Goal: Navigation & Orientation: Find specific page/section

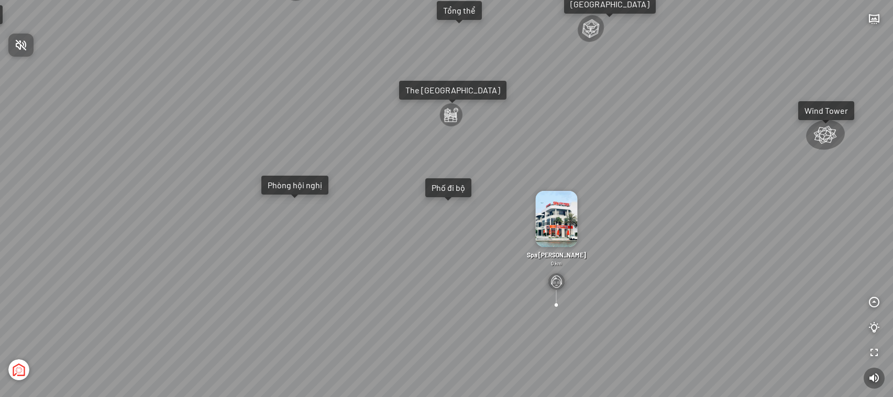
click at [525, 205] on div at bounding box center [446, 198] width 893 height 397
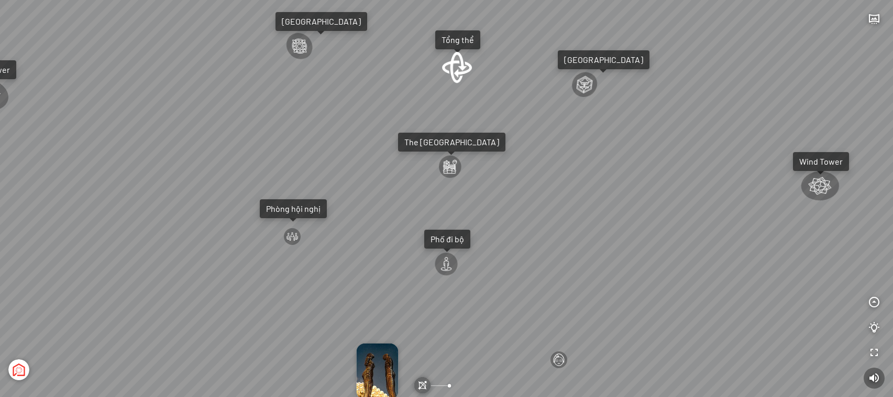
drag, startPoint x: 535, startPoint y: 148, endPoint x: 534, endPoint y: 199, distance: 50.8
click at [534, 199] on div "Đài Nhạc Nước 0 undefined Spa Hồng Nhung 0 km Tượng Tình Nhân Ali&Nino 0 km [GE…" at bounding box center [446, 198] width 893 height 397
click at [462, 66] on div at bounding box center [457, 67] width 32 height 33
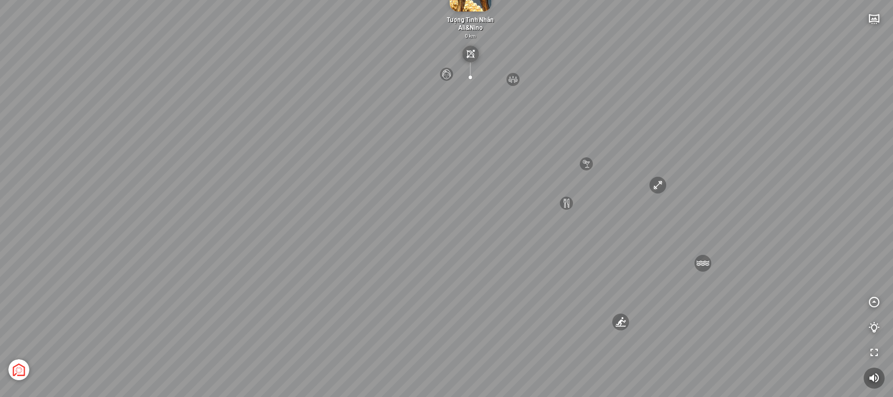
drag, startPoint x: 560, startPoint y: 202, endPoint x: 570, endPoint y: 140, distance: 62.1
click at [570, 140] on div "[GEOGRAPHIC_DATA] 3.6 km KN Links [GEOGRAPHIC_DATA] 5.9 km Thể Thao Bãi Biển 0 …" at bounding box center [446, 198] width 893 height 397
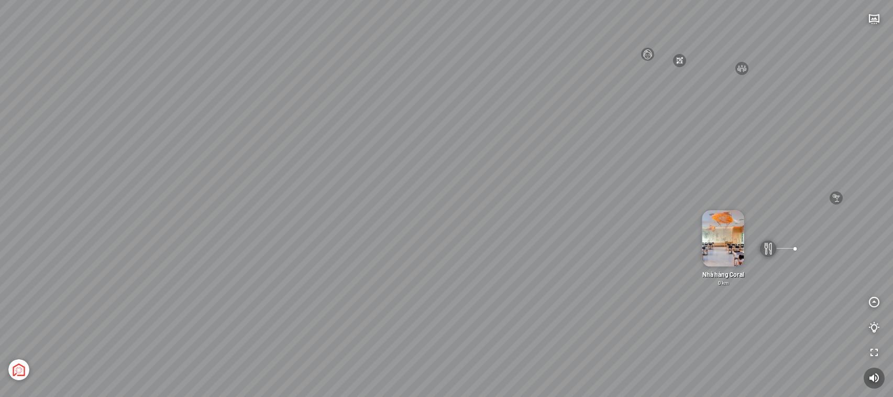
drag, startPoint x: 210, startPoint y: 293, endPoint x: 435, endPoint y: 283, distance: 225.5
click at [435, 283] on div "[GEOGRAPHIC_DATA] 3.6 km KN Links [GEOGRAPHIC_DATA] 5.9 km Thể Thao Bãi Biển 0 …" at bounding box center [446, 198] width 893 height 397
drag, startPoint x: 484, startPoint y: 251, endPoint x: 457, endPoint y: 305, distance: 59.5
click at [457, 305] on div "[GEOGRAPHIC_DATA] 3.6 km KN Links [GEOGRAPHIC_DATA] 5.9 km Thể Thao Bãi Biển 0 …" at bounding box center [446, 198] width 893 height 397
click at [574, 57] on div "[GEOGRAPHIC_DATA] 3.6 km KN Links [GEOGRAPHIC_DATA] 5.9 km Thể Thao Bãi Biển 0 …" at bounding box center [446, 198] width 893 height 397
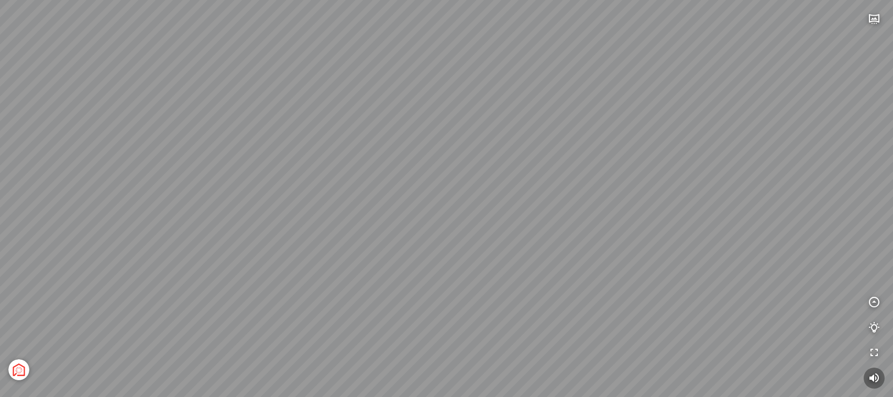
drag, startPoint x: 702, startPoint y: 209, endPoint x: 877, endPoint y: 204, distance: 174.5
click at [877, 204] on div "[GEOGRAPHIC_DATA] [GEOGRAPHIC_DATA] [GEOGRAPHIC_DATA] The [GEOGRAPHIC_DATA] Tổn…" at bounding box center [446, 198] width 893 height 397
drag, startPoint x: 459, startPoint y: 210, endPoint x: 625, endPoint y: 231, distance: 167.3
click at [797, 192] on div "[GEOGRAPHIC_DATA] [GEOGRAPHIC_DATA] [GEOGRAPHIC_DATA] The [GEOGRAPHIC_DATA] Tổn…" at bounding box center [446, 198] width 893 height 397
drag, startPoint x: 554, startPoint y: 181, endPoint x: 877, endPoint y: 247, distance: 328.9
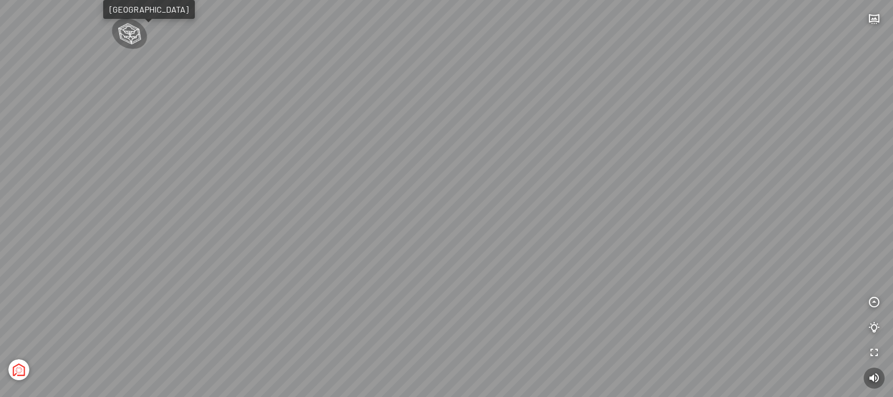
click at [877, 247] on div "[GEOGRAPHIC_DATA] [GEOGRAPHIC_DATA] [GEOGRAPHIC_DATA] The [GEOGRAPHIC_DATA] Tổn…" at bounding box center [446, 198] width 893 height 397
drag, startPoint x: 626, startPoint y: 206, endPoint x: 706, endPoint y: 228, distance: 83.1
click at [706, 228] on div "[GEOGRAPHIC_DATA] [GEOGRAPHIC_DATA] [GEOGRAPHIC_DATA] The [GEOGRAPHIC_DATA] Tổn…" at bounding box center [446, 198] width 893 height 397
drag, startPoint x: 703, startPoint y: 200, endPoint x: 551, endPoint y: 209, distance: 152.7
click at [514, 197] on div "[GEOGRAPHIC_DATA] [GEOGRAPHIC_DATA] [GEOGRAPHIC_DATA] The [GEOGRAPHIC_DATA] Tổn…" at bounding box center [446, 198] width 893 height 397
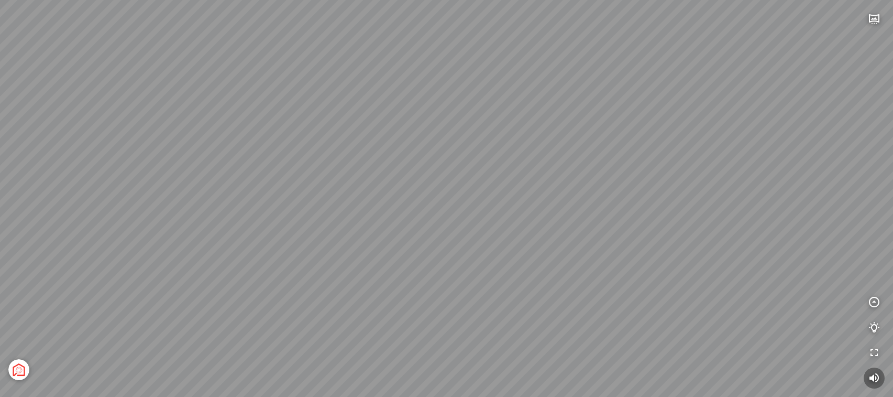
drag, startPoint x: 554, startPoint y: 236, endPoint x: 618, endPoint y: 250, distance: 66.1
click at [618, 250] on div "[GEOGRAPHIC_DATA] [GEOGRAPHIC_DATA] [GEOGRAPHIC_DATA] The [GEOGRAPHIC_DATA] Tổn…" at bounding box center [446, 198] width 893 height 397
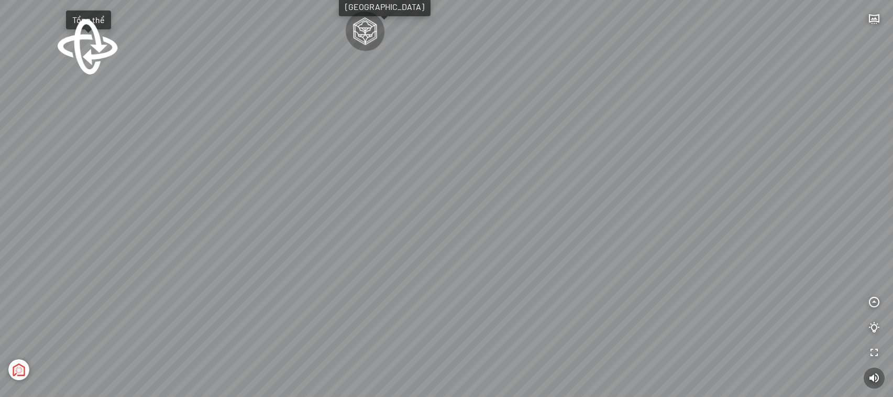
drag, startPoint x: 499, startPoint y: 215, endPoint x: 655, endPoint y: 236, distance: 157.5
click at [655, 236] on div "[GEOGRAPHIC_DATA] [GEOGRAPHIC_DATA] [GEOGRAPHIC_DATA] The [GEOGRAPHIC_DATA] Tổn…" at bounding box center [446, 198] width 893 height 397
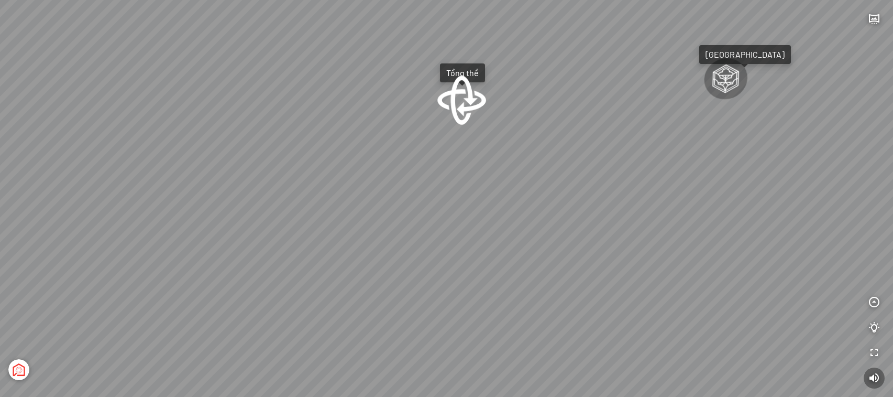
drag, startPoint x: 411, startPoint y: 215, endPoint x: 697, endPoint y: 265, distance: 290.4
click at [697, 265] on div "[GEOGRAPHIC_DATA] [GEOGRAPHIC_DATA] [GEOGRAPHIC_DATA] The [GEOGRAPHIC_DATA] Tổn…" at bounding box center [446, 198] width 893 height 397
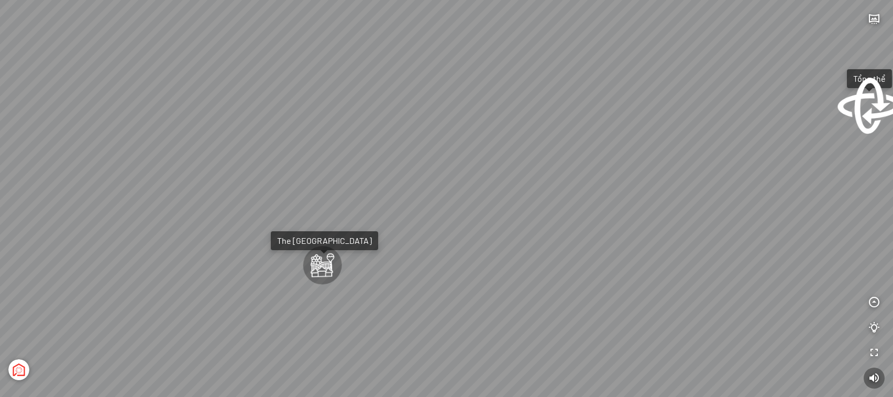
drag, startPoint x: 373, startPoint y: 249, endPoint x: 698, endPoint y: 260, distance: 326.1
click at [698, 260] on div "[GEOGRAPHIC_DATA] [GEOGRAPHIC_DATA] [GEOGRAPHIC_DATA] The [GEOGRAPHIC_DATA] Tổn…" at bounding box center [446, 198] width 893 height 397
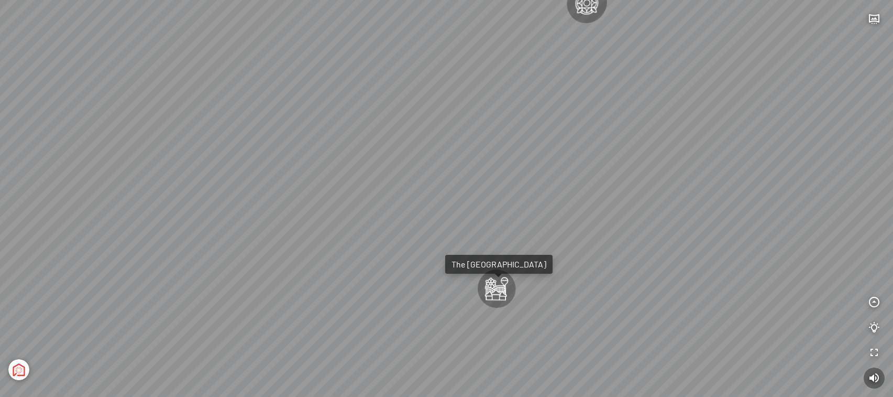
drag, startPoint x: 455, startPoint y: 243, endPoint x: 581, endPoint y: 267, distance: 128.1
click at [581, 267] on div "[GEOGRAPHIC_DATA] [GEOGRAPHIC_DATA] [GEOGRAPHIC_DATA] The [GEOGRAPHIC_DATA] Tổn…" at bounding box center [446, 198] width 893 height 397
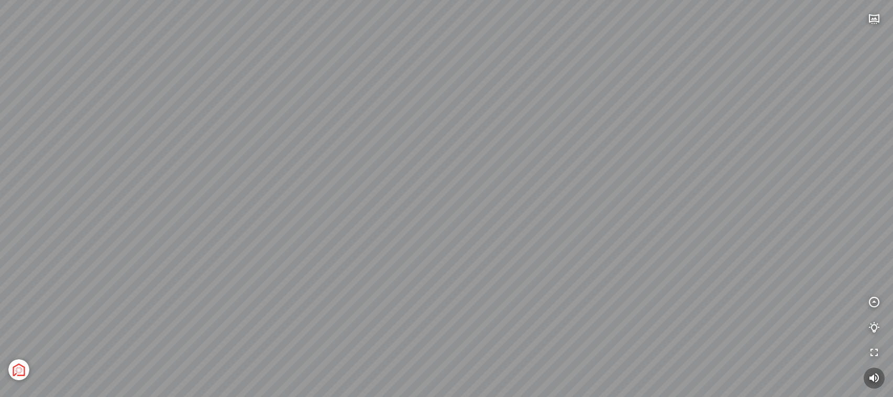
drag, startPoint x: 753, startPoint y: 242, endPoint x: 426, endPoint y: 316, distance: 335.8
click at [426, 316] on div "[GEOGRAPHIC_DATA] [GEOGRAPHIC_DATA] [GEOGRAPHIC_DATA] The [GEOGRAPHIC_DATA] Tổn…" at bounding box center [446, 198] width 893 height 397
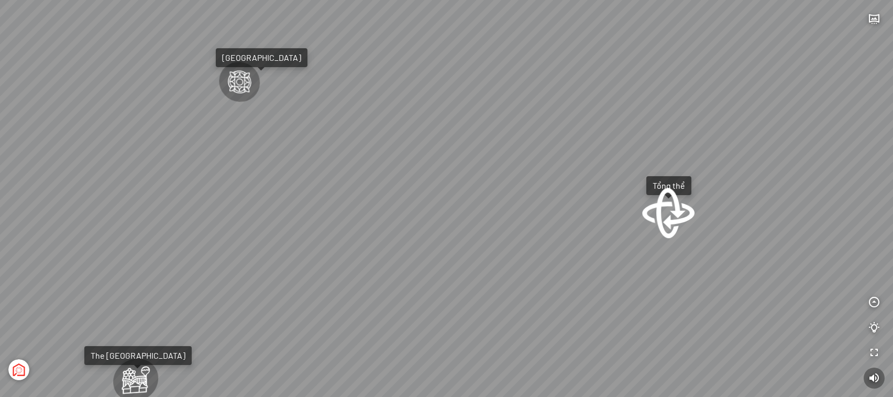
click at [664, 213] on div at bounding box center [668, 212] width 57 height 54
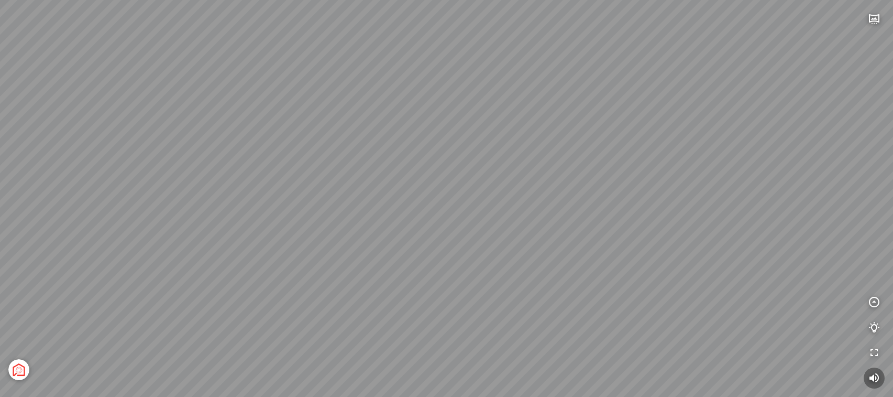
drag, startPoint x: 661, startPoint y: 312, endPoint x: 629, endPoint y: 260, distance: 60.5
click at [594, 255] on div "[GEOGRAPHIC_DATA] 3.6 km KN Links [GEOGRAPHIC_DATA] 5.9 km Thể Thao Bãi Biển 0 …" at bounding box center [446, 198] width 893 height 397
drag, startPoint x: 655, startPoint y: 316, endPoint x: 567, endPoint y: 284, distance: 93.5
click at [567, 284] on div "[GEOGRAPHIC_DATA] 3.6 km KN Links [GEOGRAPHIC_DATA] 5.9 km Thể Thao Bãi Biển 0 …" at bounding box center [446, 198] width 893 height 397
drag, startPoint x: 779, startPoint y: 302, endPoint x: 754, endPoint y: 312, distance: 26.1
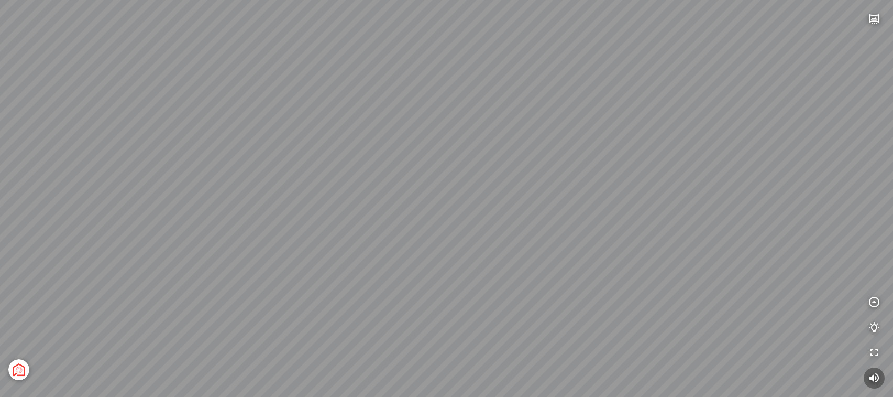
click at [754, 312] on div "[GEOGRAPHIC_DATA] 3.6 km KN Links [GEOGRAPHIC_DATA] 5.9 km Thể Thao Bãi Biển 0 …" at bounding box center [446, 198] width 893 height 397
drag, startPoint x: 414, startPoint y: 106, endPoint x: 667, endPoint y: 214, distance: 275.1
click at [667, 214] on div "[GEOGRAPHIC_DATA] 3.6 km KN Links [GEOGRAPHIC_DATA] 5.9 km Thể Thao Bãi Biển 0 …" at bounding box center [446, 198] width 893 height 397
drag, startPoint x: 543, startPoint y: 250, endPoint x: 676, endPoint y: 164, distance: 158.2
click at [676, 164] on div "[GEOGRAPHIC_DATA] 3.6 km KN Links [GEOGRAPHIC_DATA] 5.9 km Thể Thao Bãi Biển 0 …" at bounding box center [446, 198] width 893 height 397
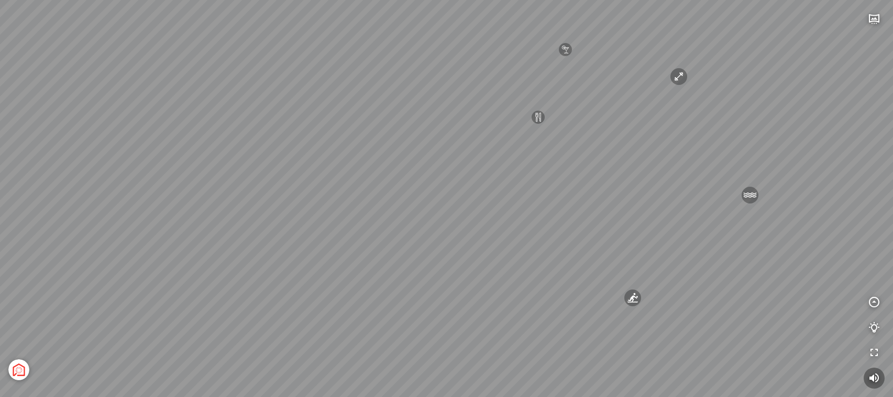
drag, startPoint x: 612, startPoint y: 241, endPoint x: 337, endPoint y: 142, distance: 292.3
click at [337, 142] on div "[GEOGRAPHIC_DATA] 3.6 km KN Links [GEOGRAPHIC_DATA] 5.9 km Thể Thao Bãi Biển 0 …" at bounding box center [446, 198] width 893 height 397
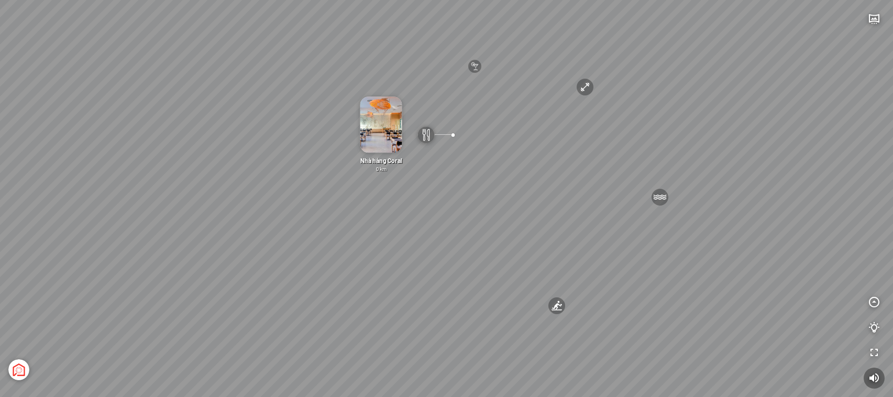
drag, startPoint x: 726, startPoint y: 226, endPoint x: 632, endPoint y: 246, distance: 96.4
click at [632, 246] on div "[GEOGRAPHIC_DATA] 3.6 km KN Links [GEOGRAPHIC_DATA] 5.9 km Thể Thao Bãi Biển 0 …" at bounding box center [446, 198] width 893 height 397
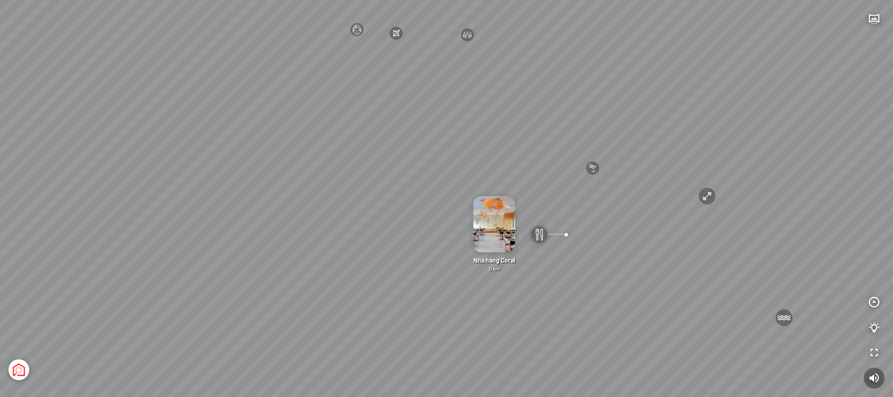
drag, startPoint x: 650, startPoint y: 215, endPoint x: 757, endPoint y: 293, distance: 133.1
click at [757, 293] on div "[GEOGRAPHIC_DATA] 3.6 km KN Links [GEOGRAPHIC_DATA] 5.9 km Thể Thao Bãi Biển 0 …" at bounding box center [446, 198] width 893 height 397
drag, startPoint x: 299, startPoint y: 189, endPoint x: 637, endPoint y: 166, distance: 339.2
click at [640, 163] on div "[GEOGRAPHIC_DATA] 3.6 km KN Links [GEOGRAPHIC_DATA] 5.9 km Thể Thao Bãi Biển 0 …" at bounding box center [446, 198] width 893 height 397
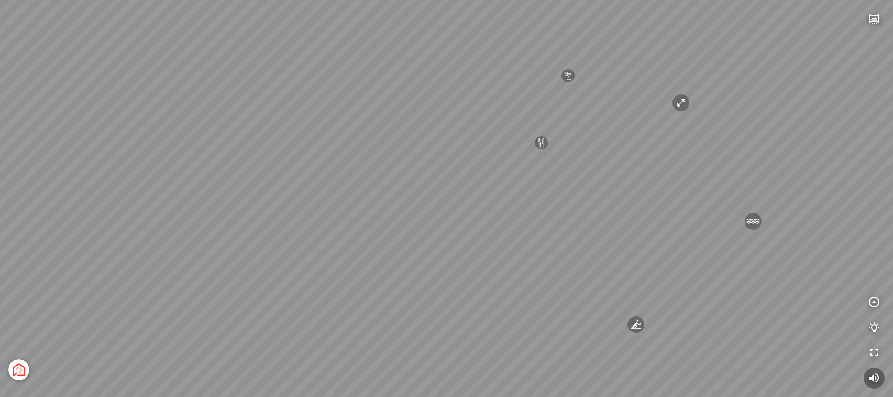
drag, startPoint x: 590, startPoint y: 233, endPoint x: 213, endPoint y: 174, distance: 381.8
click at [213, 174] on div "[GEOGRAPHIC_DATA] 3.6 km KN Links [GEOGRAPHIC_DATA] 5.9 km Thể Thao Bãi Biển 0 …" at bounding box center [446, 198] width 893 height 397
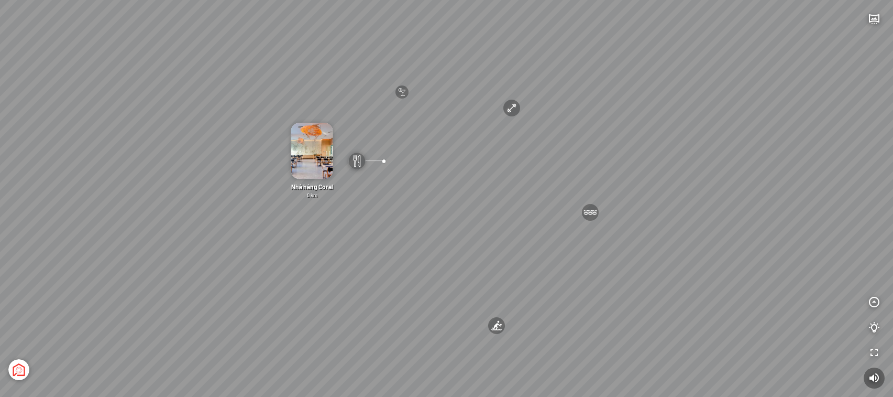
drag, startPoint x: 545, startPoint y: 249, endPoint x: 409, endPoint y: 264, distance: 137.0
click at [409, 264] on div "[GEOGRAPHIC_DATA] 3.6 km KN Links [GEOGRAPHIC_DATA] 5.9 km Thể Thao Bãi Biển 0 …" at bounding box center [446, 198] width 893 height 397
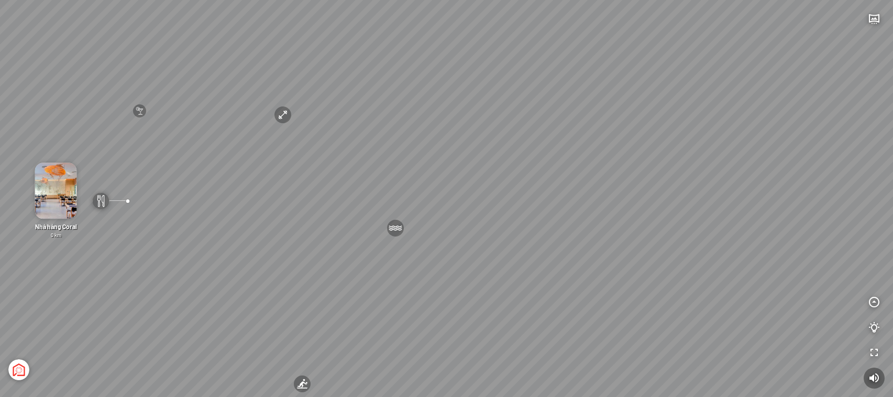
drag, startPoint x: 741, startPoint y: 217, endPoint x: 423, endPoint y: 258, distance: 321.2
click at [423, 258] on div "[GEOGRAPHIC_DATA] 3.6 km KN Links [GEOGRAPHIC_DATA] 5.9 km Thể Thao Bãi Biển 0 …" at bounding box center [446, 198] width 893 height 397
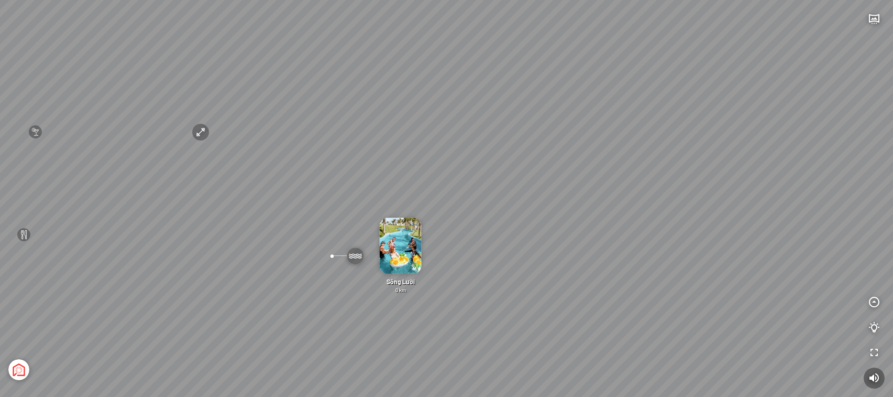
click at [546, 161] on div "[GEOGRAPHIC_DATA] 3.6 km KN Links [GEOGRAPHIC_DATA] 5.9 km Thể Thao Bãi Biển 0 …" at bounding box center [446, 198] width 893 height 397
drag, startPoint x: 538, startPoint y: 258, endPoint x: 700, endPoint y: 245, distance: 163.5
click at [700, 245] on div "[GEOGRAPHIC_DATA] 3.6 km KN Links [GEOGRAPHIC_DATA] 5.9 km Thể Thao Bãi Biển 0 …" at bounding box center [446, 198] width 893 height 397
drag, startPoint x: 593, startPoint y: 296, endPoint x: 667, endPoint y: 293, distance: 73.9
click at [667, 293] on div "[GEOGRAPHIC_DATA] 3.6 km KN Links [GEOGRAPHIC_DATA] 5.9 km Thể Thao Bãi Biển 0 …" at bounding box center [446, 198] width 893 height 397
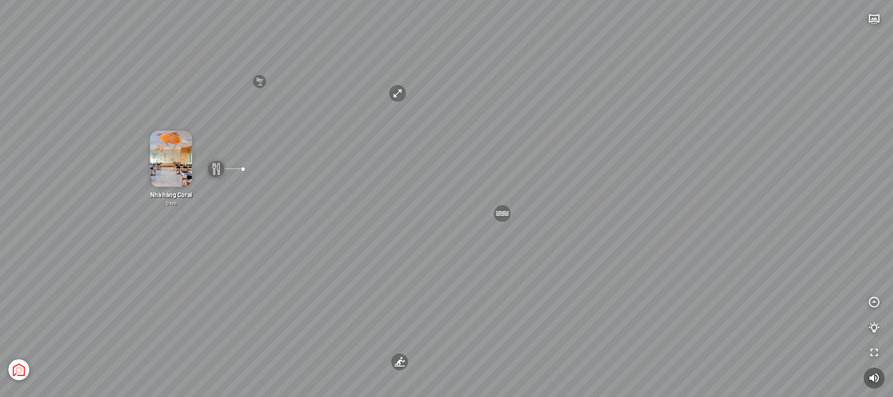
drag, startPoint x: 586, startPoint y: 274, endPoint x: 515, endPoint y: 246, distance: 76.0
click at [491, 261] on div "[GEOGRAPHIC_DATA] 3.6 km KN Links [GEOGRAPHIC_DATA] 5.9 km Thể Thao Bãi Biển 0 …" at bounding box center [446, 198] width 893 height 397
